Goal: Information Seeking & Learning: Learn about a topic

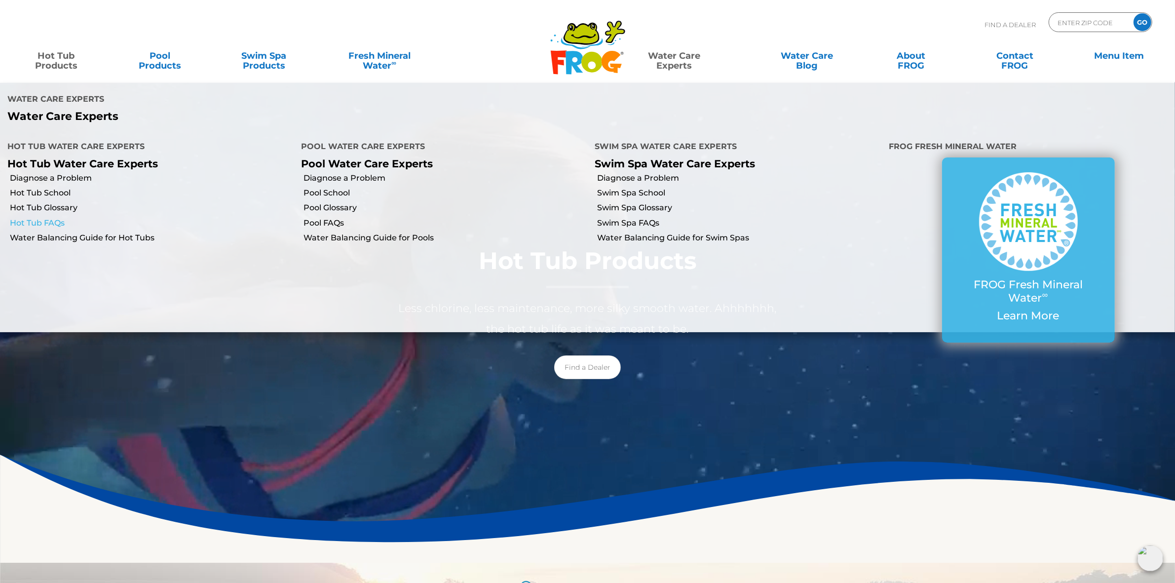
click at [52, 221] on link "Hot Tub FAQs" at bounding box center [152, 223] width 284 height 11
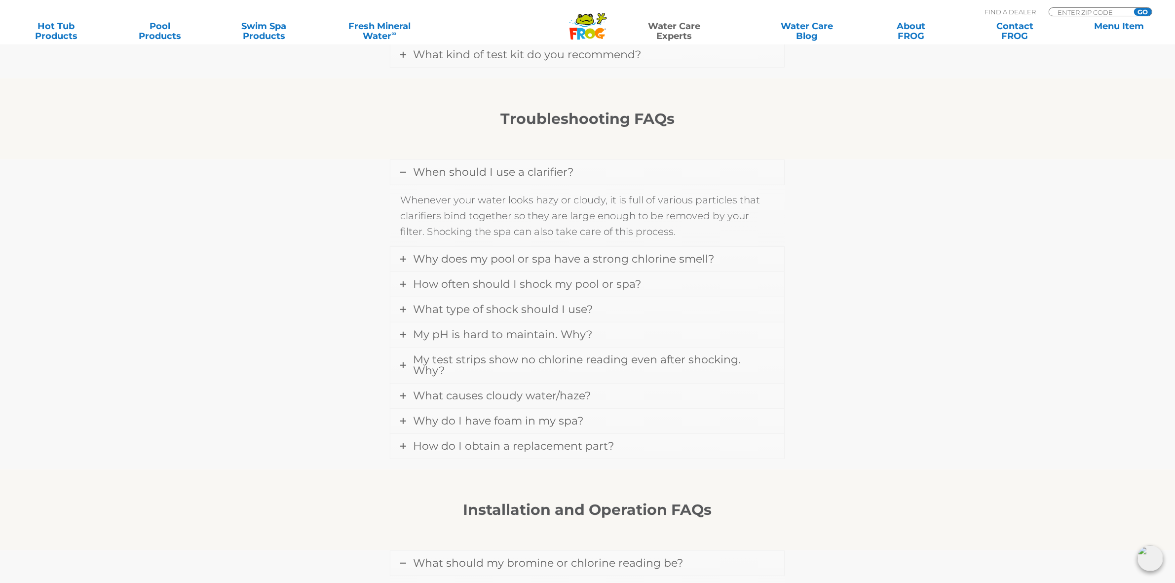
scroll to position [740, 0]
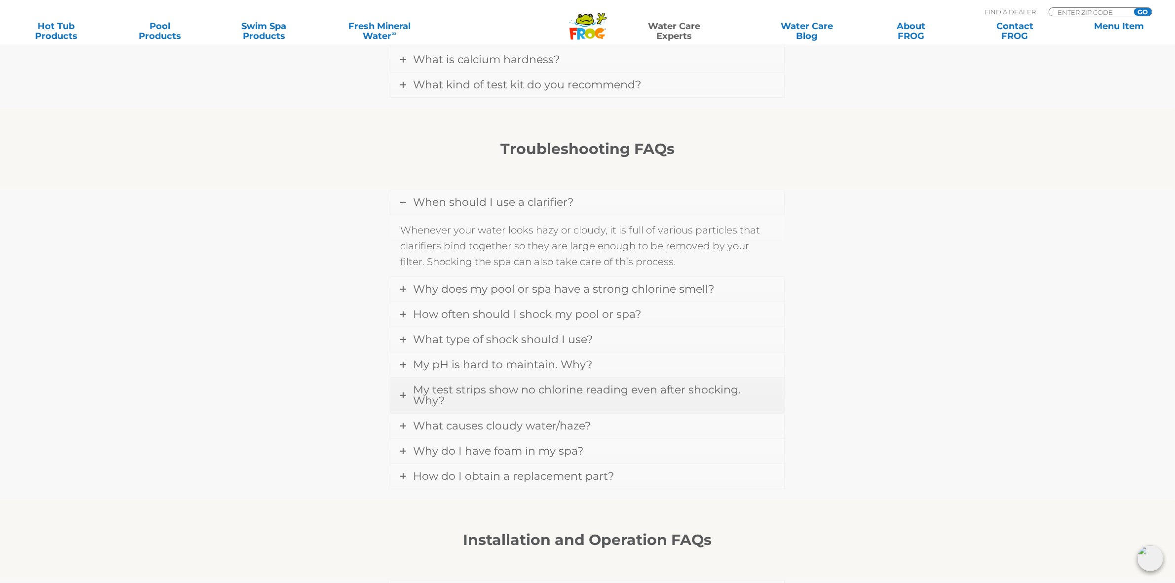
click at [741, 395] on span "My test strips show no chlorine reading even after shocking. Why?" at bounding box center [577, 395] width 328 height 24
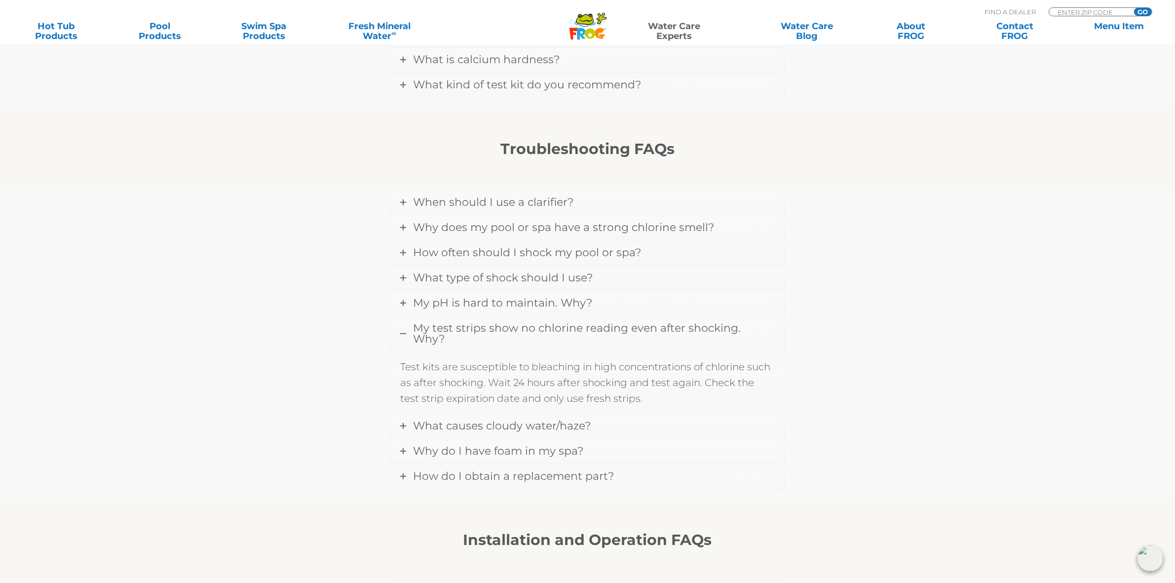
click at [741, 331] on span "My test strips show no chlorine reading even after shocking. Why?" at bounding box center [577, 333] width 328 height 24
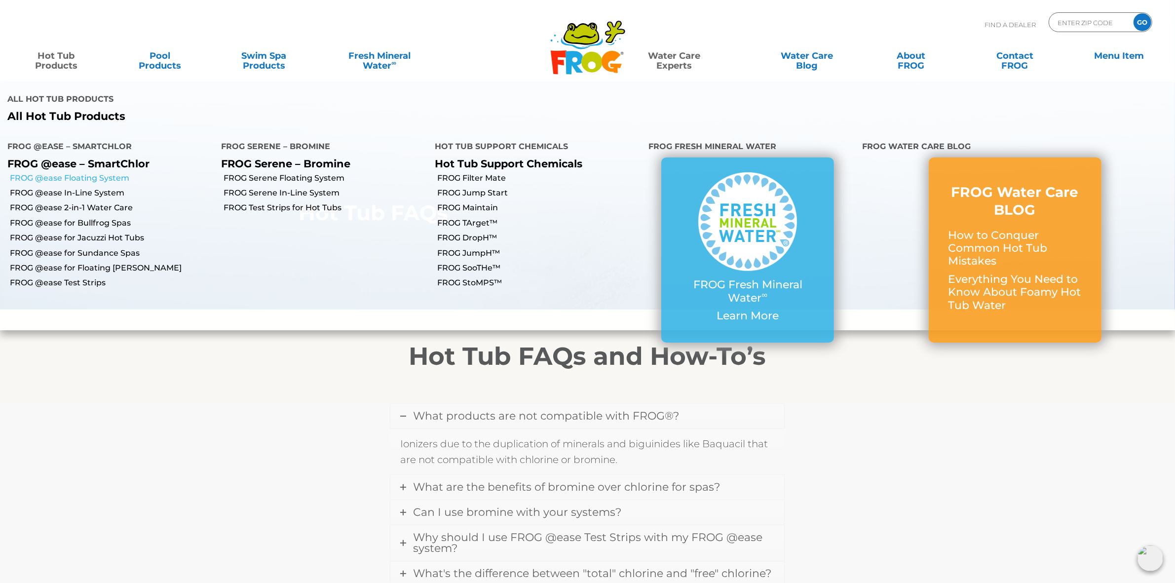
click at [86, 178] on link "FROG @ease Floating System" at bounding box center [112, 178] width 204 height 11
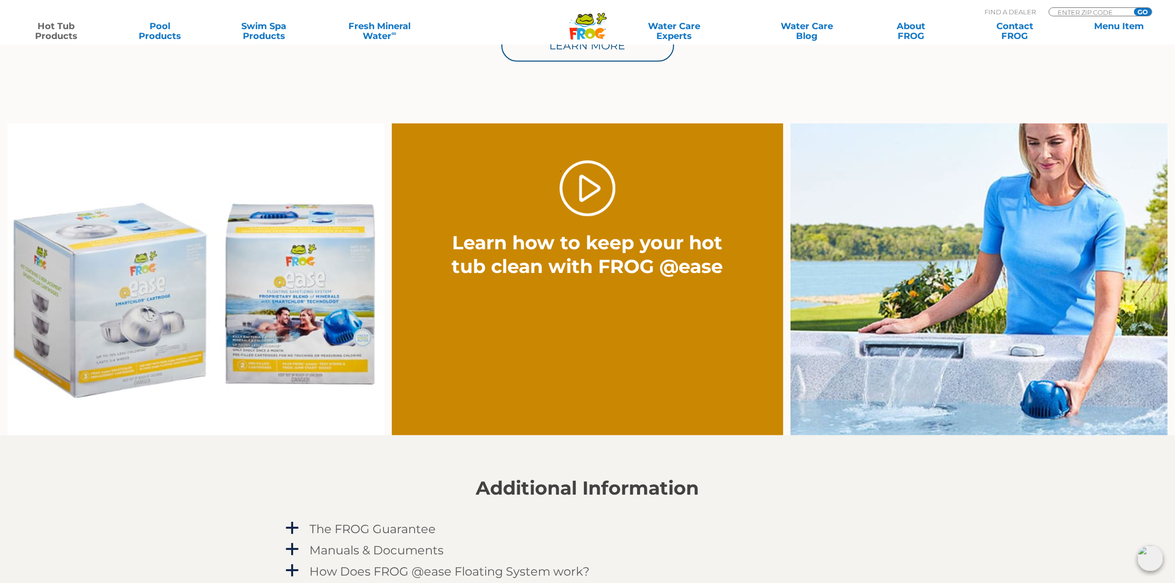
scroll to position [864, 0]
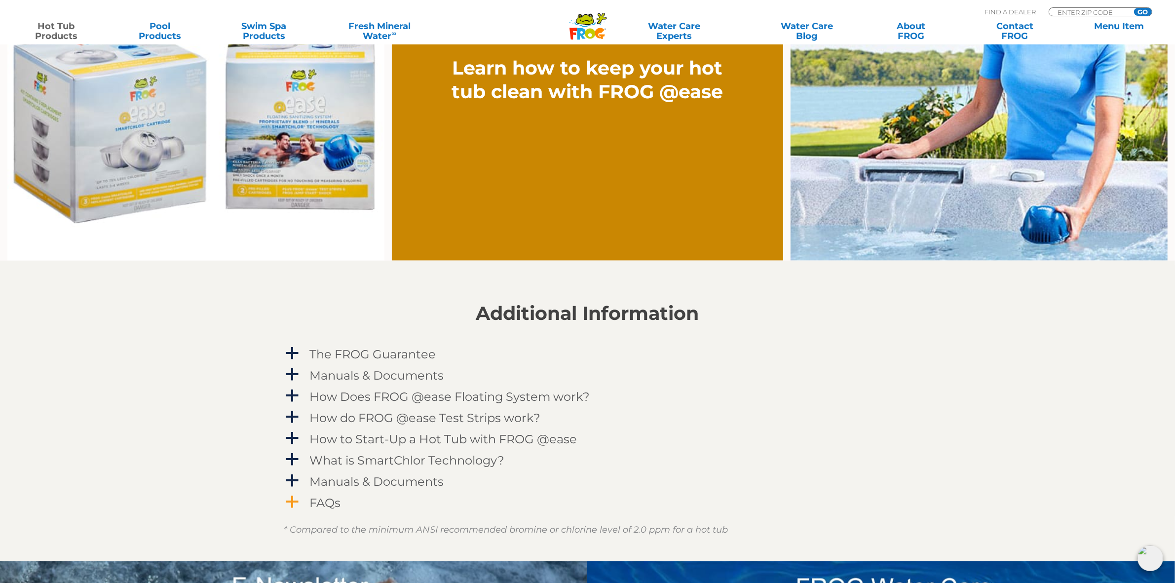
click at [320, 496] on h4 "FAQs" at bounding box center [325, 502] width 31 height 13
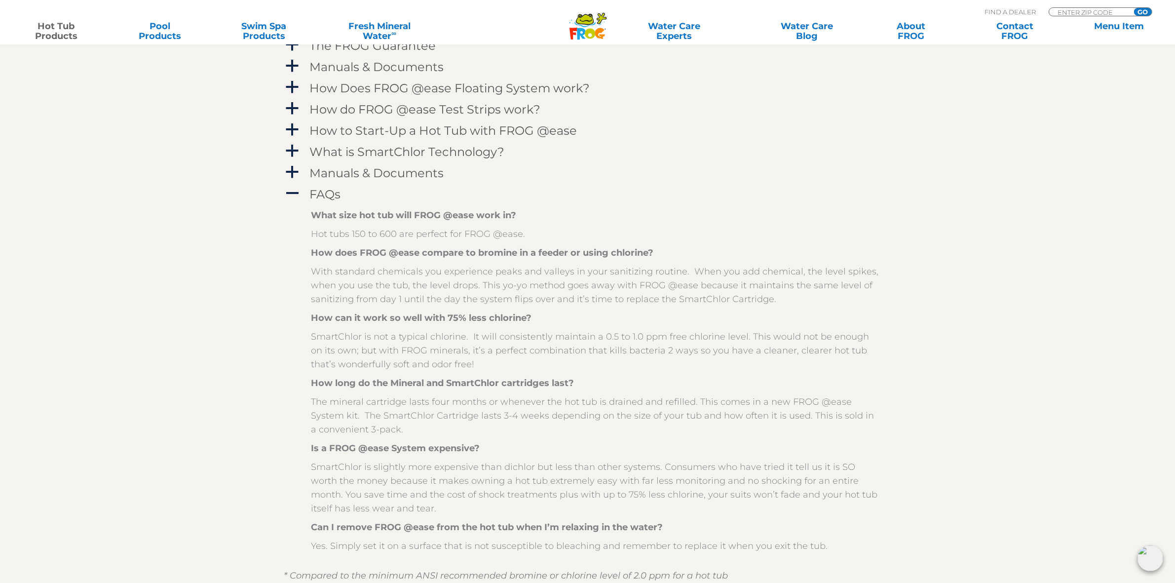
scroll to position [1234, 0]
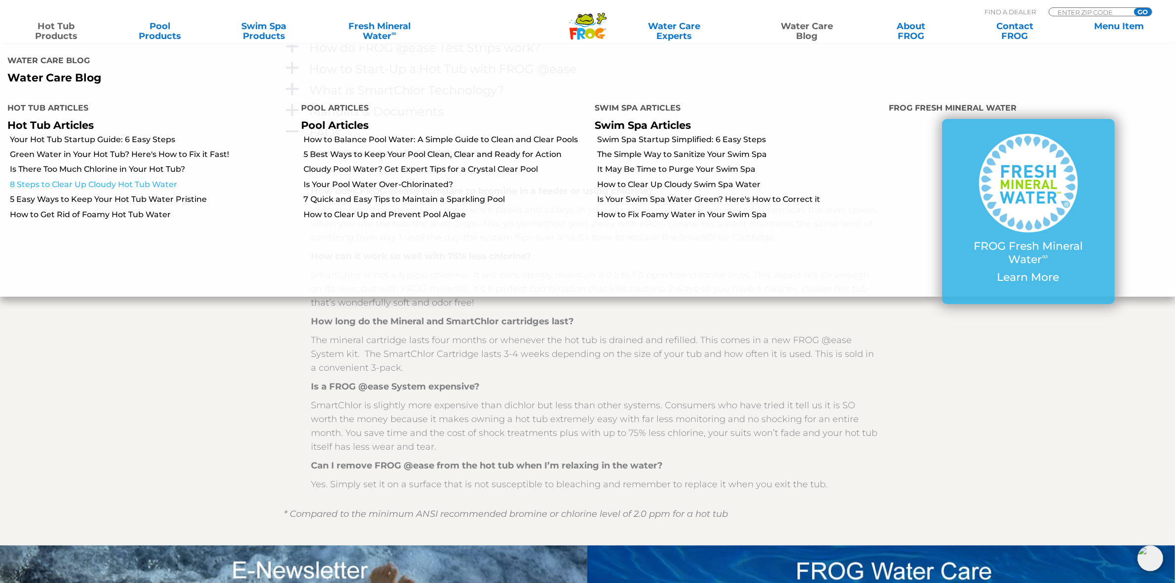
click at [147, 183] on link "8 Steps to Clear Up Cloudy Hot Tub Water" at bounding box center [152, 184] width 284 height 11
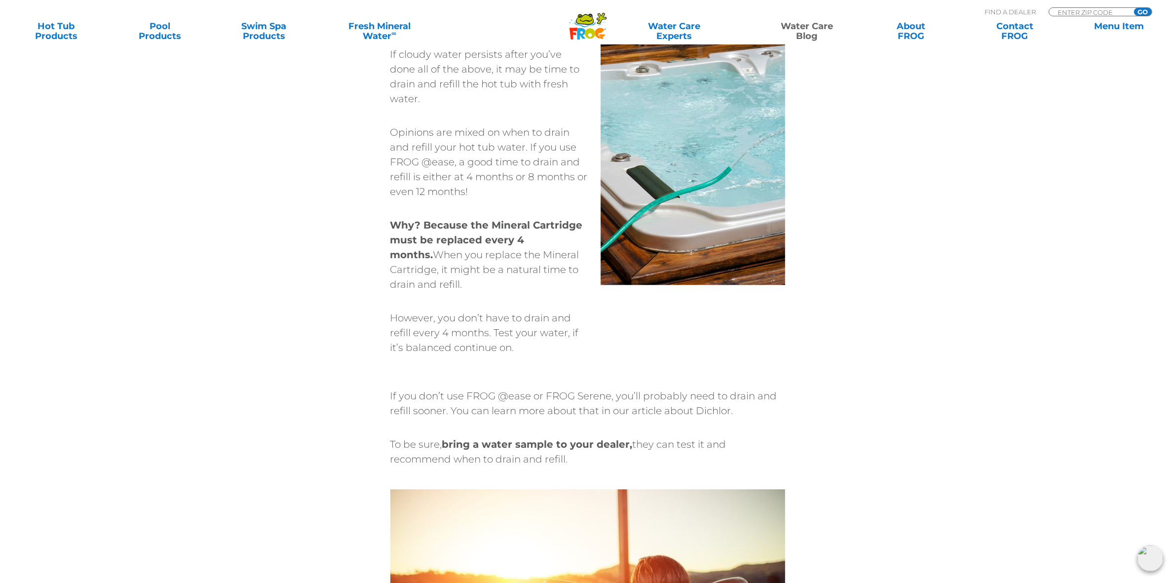
scroll to position [3085, 0]
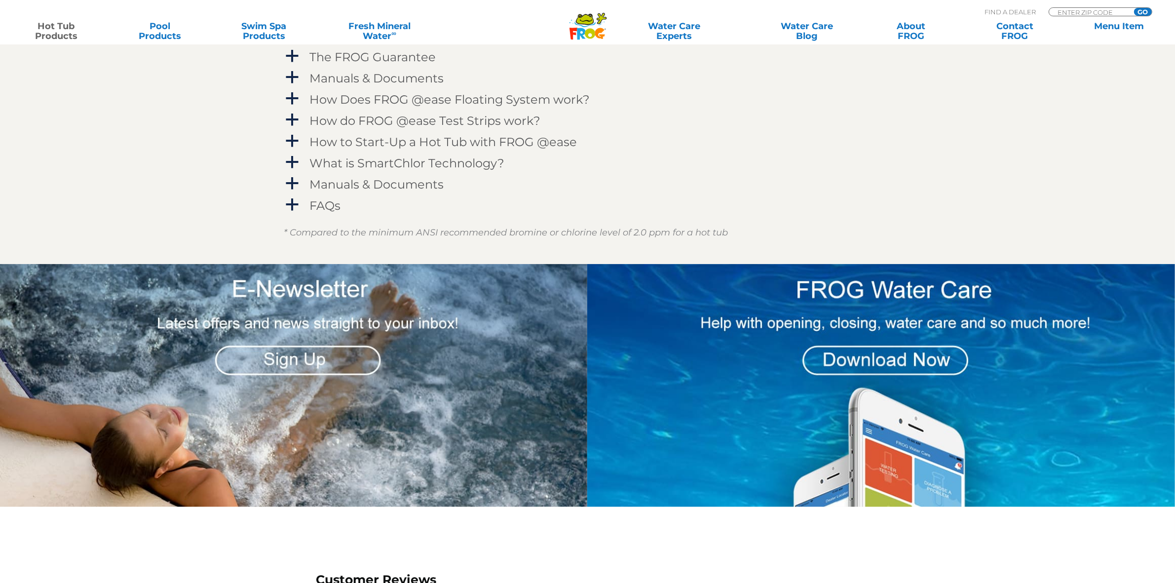
scroll to position [1234, 0]
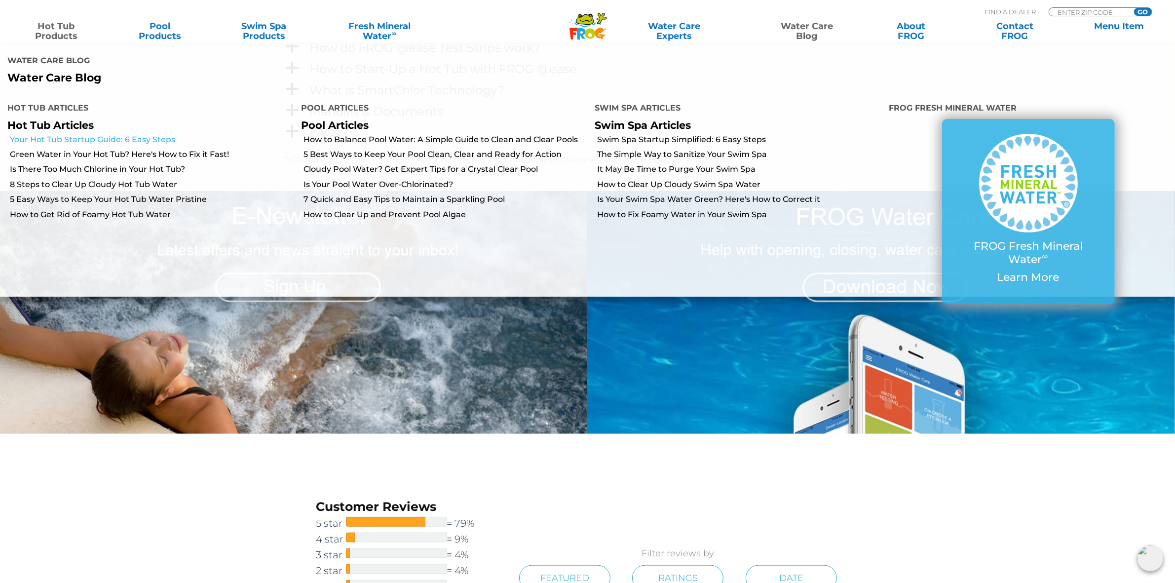
click at [136, 140] on link "Your Hot Tub Startup Guide: 6 Easy Steps" at bounding box center [152, 139] width 284 height 11
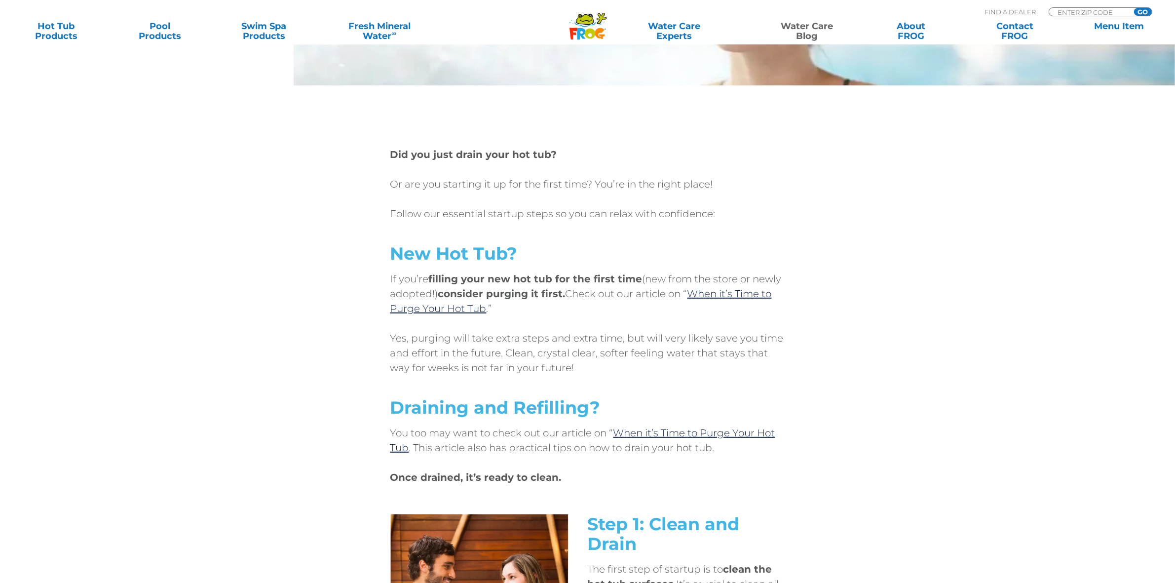
scroll to position [370, 0]
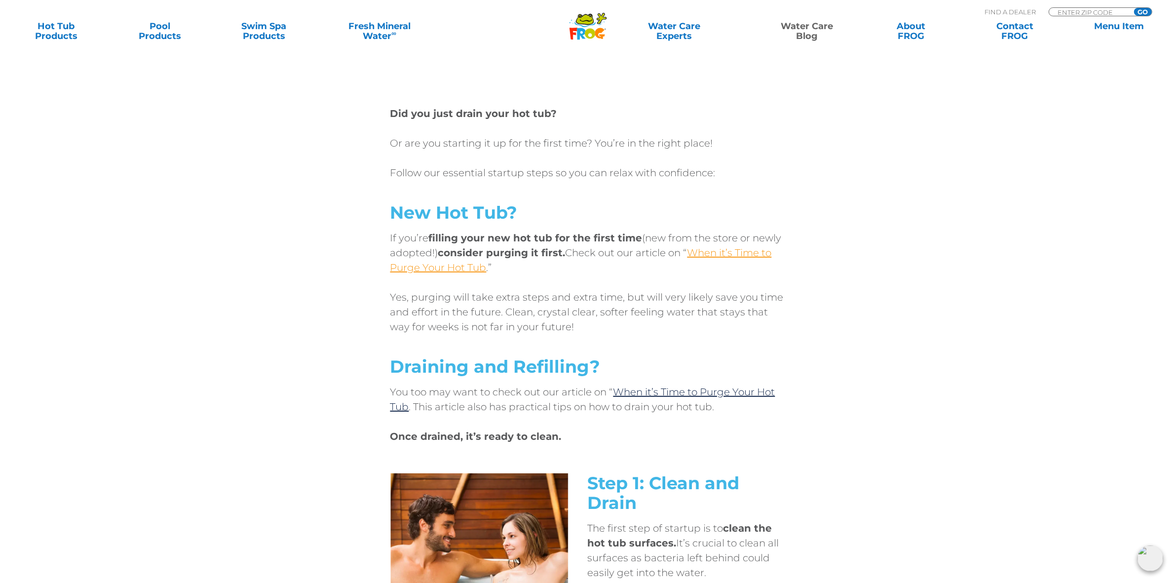
click at [744, 249] on link "When it’s Time to Purge Your Hot Tub" at bounding box center [581, 260] width 382 height 27
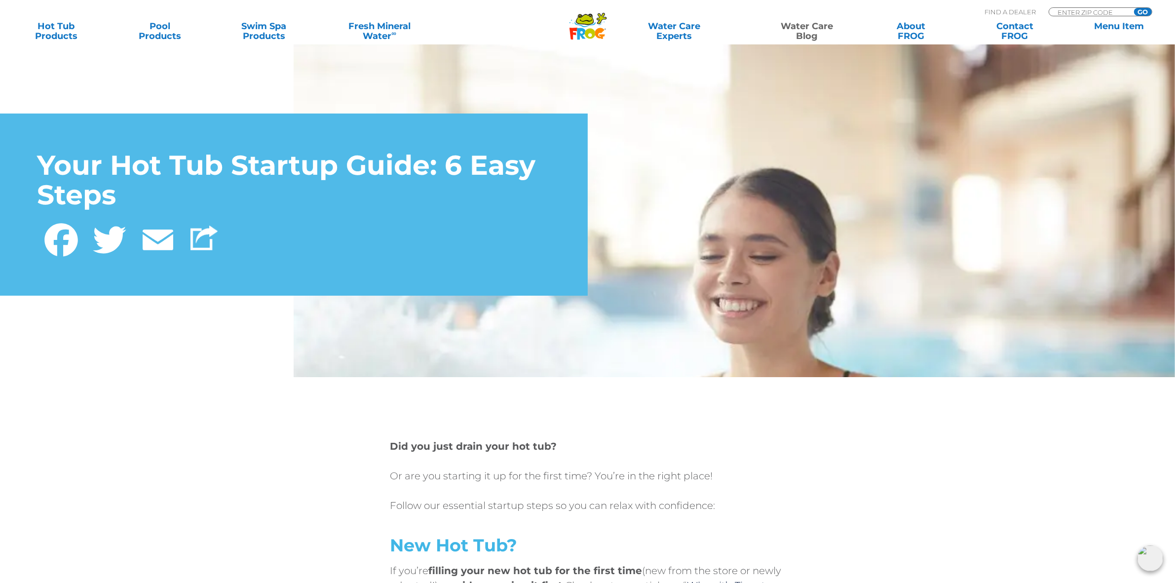
scroll to position [0, 0]
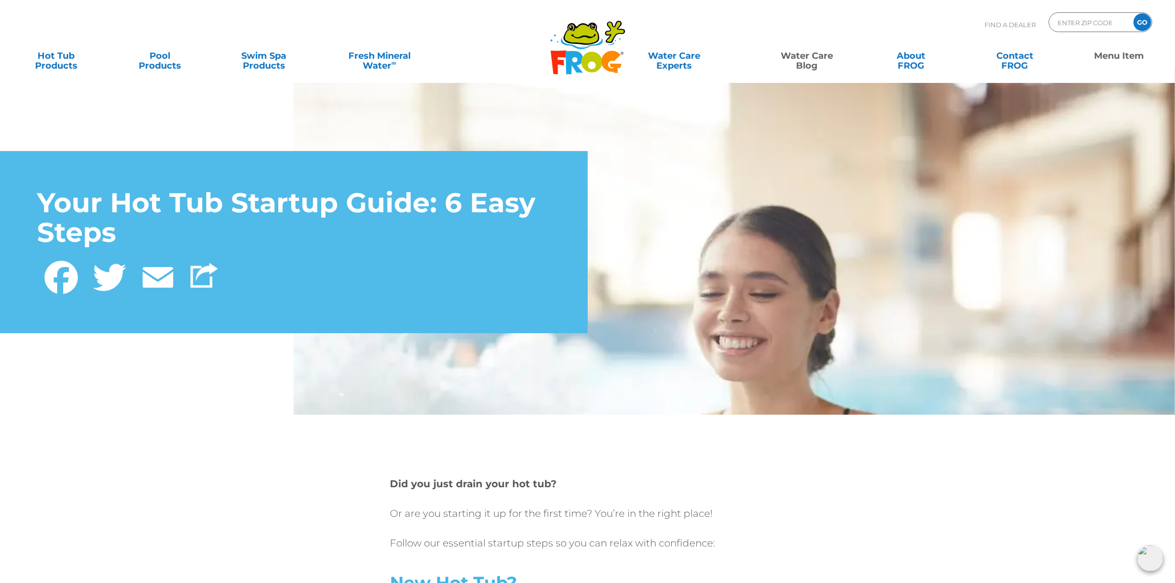
click at [1114, 54] on link "Menu Item" at bounding box center [1119, 56] width 92 height 20
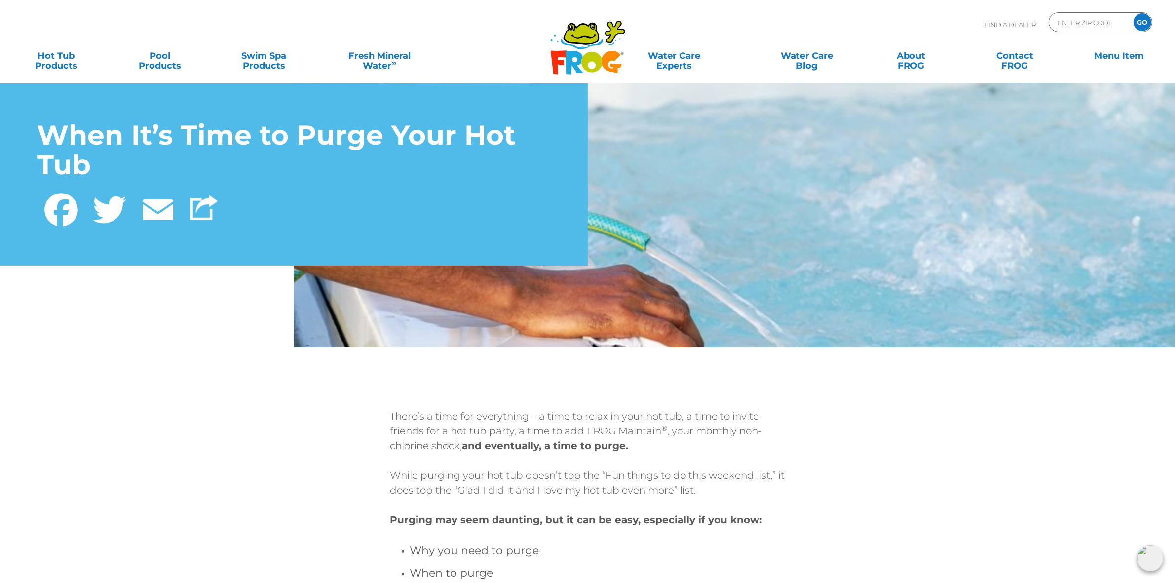
scroll to position [62, 0]
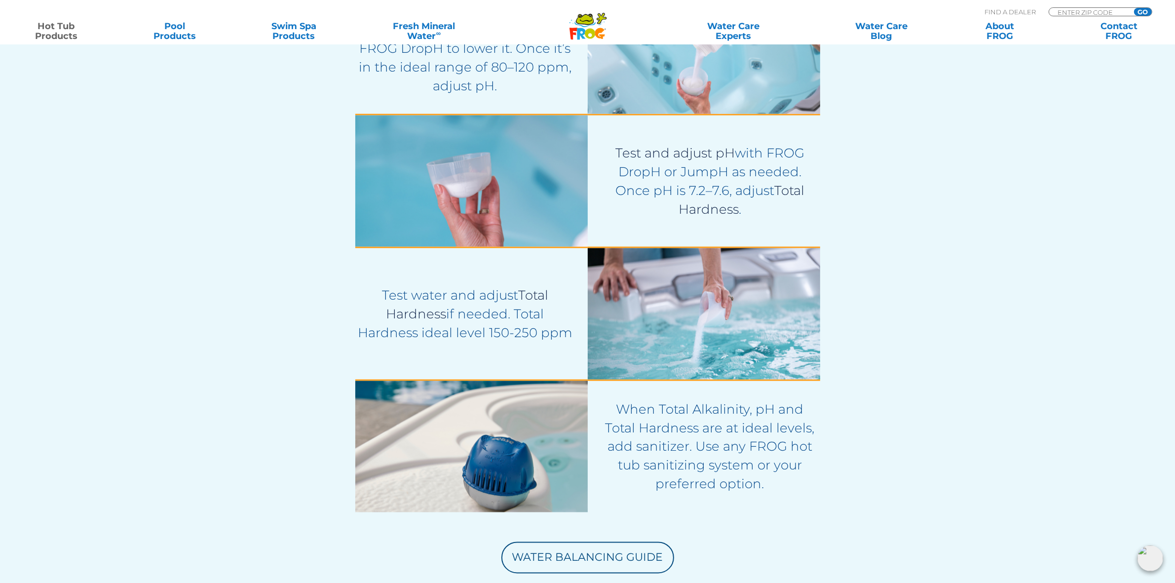
scroll to position [2283, 0]
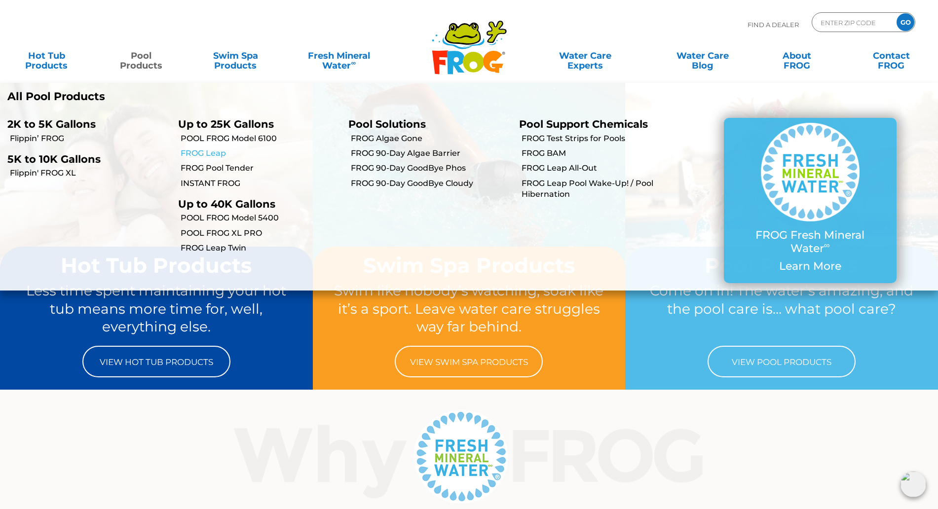
click at [214, 152] on link "FROG Leap" at bounding box center [261, 153] width 161 height 11
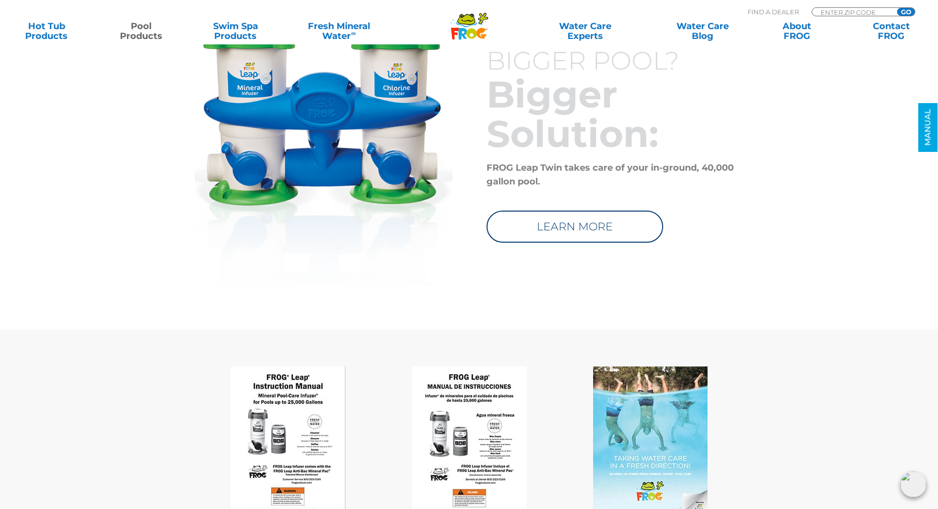
scroll to position [4627, 0]
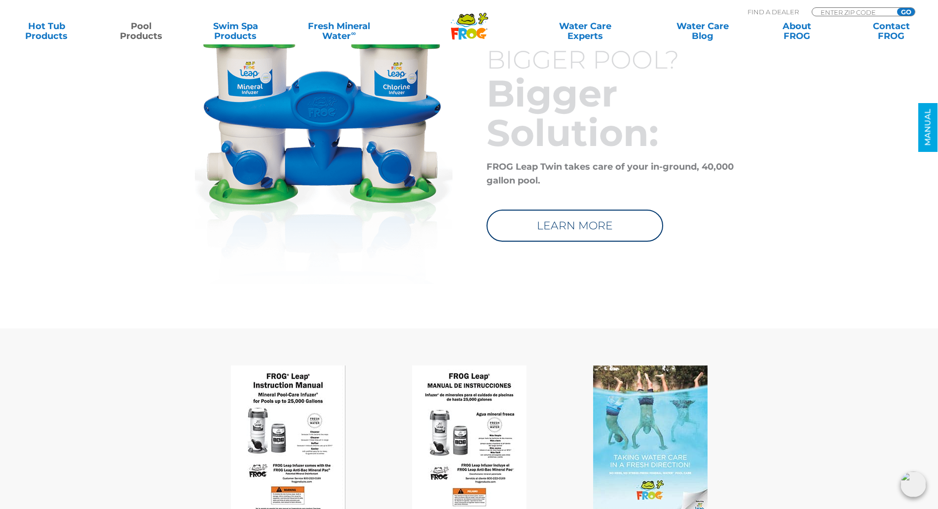
click at [299, 401] on img at bounding box center [288, 440] width 115 height 148
